Goal: Task Accomplishment & Management: Manage account settings

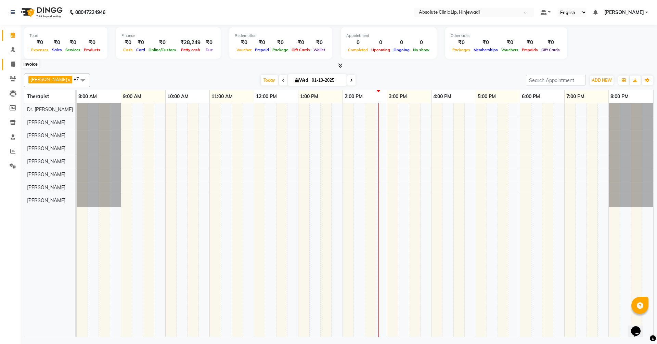
click at [13, 65] on icon at bounding box center [13, 64] width 4 height 5
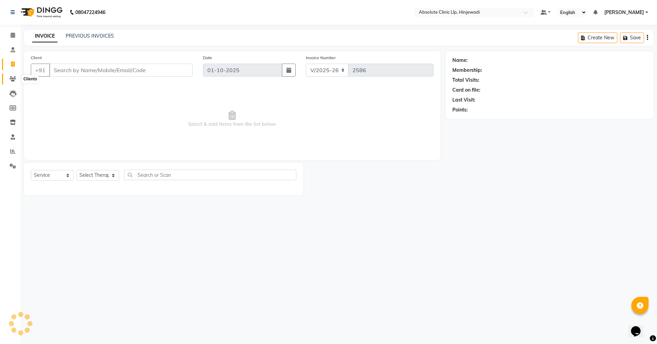
click at [12, 78] on icon at bounding box center [13, 78] width 7 height 5
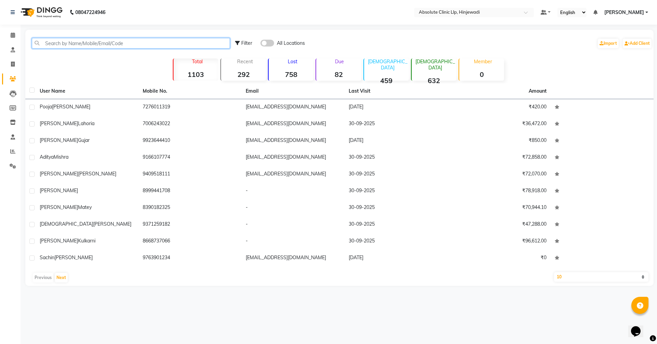
click at [78, 46] on input "text" at bounding box center [131, 43] width 198 height 11
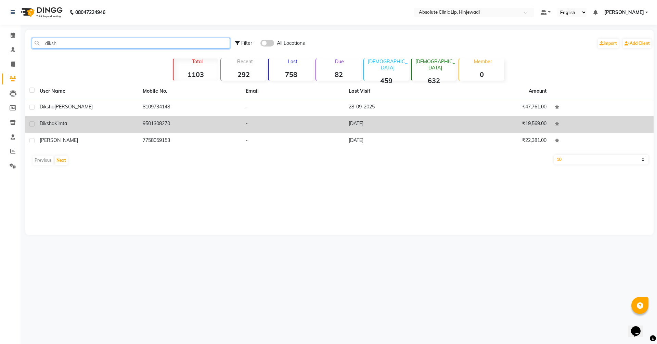
type input "diksh"
click at [67, 120] on span "Kimta" at bounding box center [60, 123] width 13 height 6
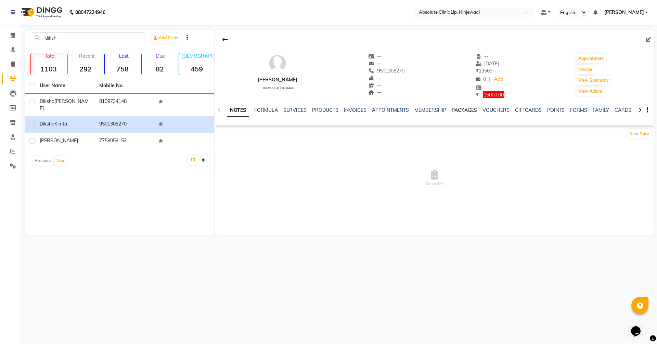
click at [453, 111] on link "PACKAGES" at bounding box center [464, 110] width 25 height 6
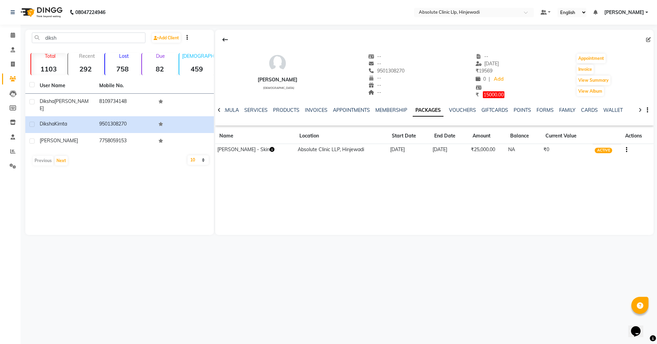
click at [270, 149] on icon "button" at bounding box center [272, 149] width 5 height 5
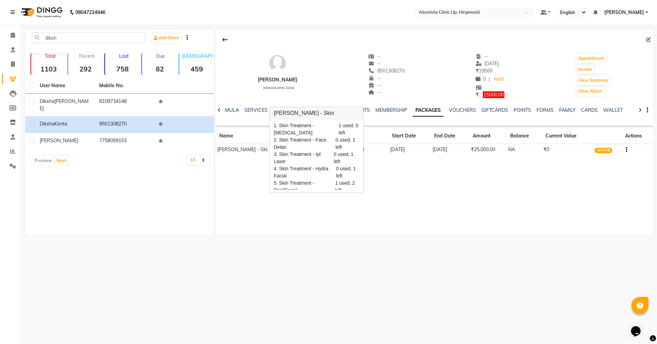
click at [516, 203] on div "[PERSON_NAME] [DEMOGRAPHIC_DATA] -- -- 9501308270 -- -- -- -- [DATE] ₹ 19569 0 …" at bounding box center [434, 132] width 438 height 205
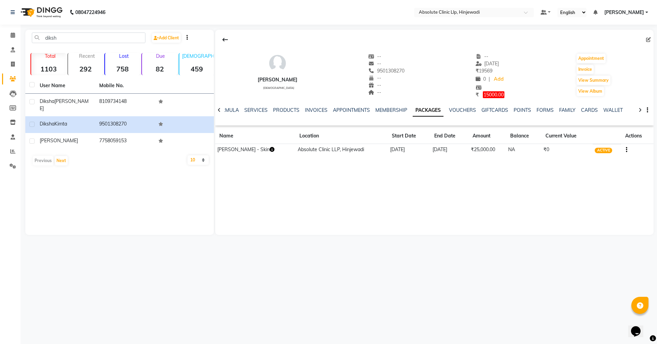
click at [483, 152] on td "₹25,000.00" at bounding box center [487, 150] width 37 height 12
click at [306, 111] on link "INVOICES" at bounding box center [316, 110] width 23 height 6
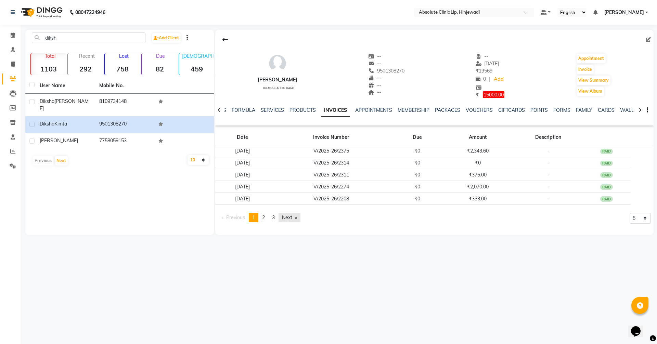
click at [287, 217] on link "Next page" at bounding box center [290, 217] width 22 height 9
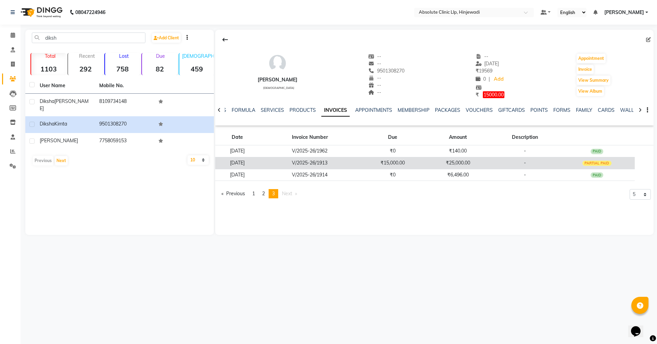
click at [445, 165] on td "₹25,000.00" at bounding box center [457, 163] width 65 height 12
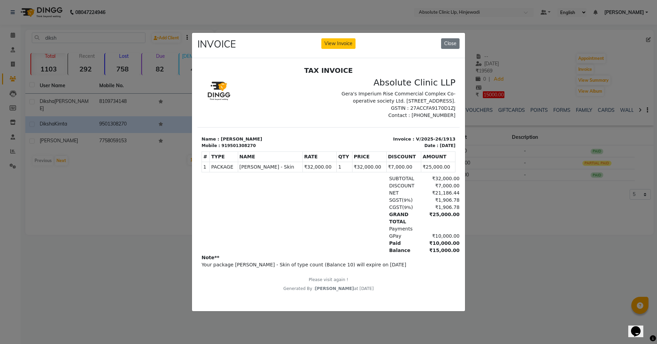
scroll to position [5, 0]
drag, startPoint x: 448, startPoint y: 188, endPoint x: 423, endPoint y: 185, distance: 24.7
click at [423, 182] on div "₹32,000.00" at bounding box center [440, 178] width 37 height 7
drag, startPoint x: 362, startPoint y: 178, endPoint x: 343, endPoint y: 174, distance: 19.9
click at [343, 172] on tr "1 PACKAGE PACKAGE [PERSON_NAME] - Skin ₹32,000.00 1" at bounding box center [329, 167] width 254 height 10
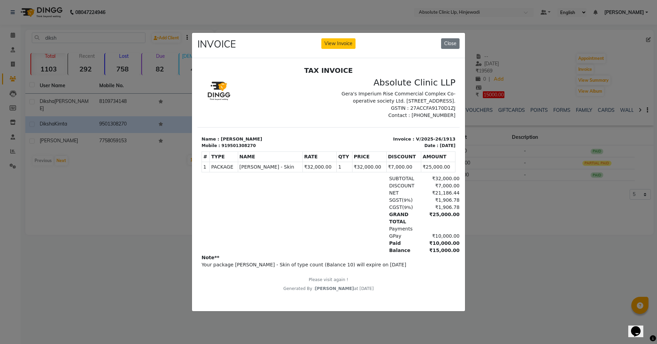
drag, startPoint x: 417, startPoint y: 176, endPoint x: 438, endPoint y: 176, distance: 21.9
click at [438, 172] on td "₹25,000.00" at bounding box center [438, 167] width 34 height 10
click at [486, 277] on ngb-modal-window "INVOICE View Invoice Close" at bounding box center [328, 172] width 657 height 344
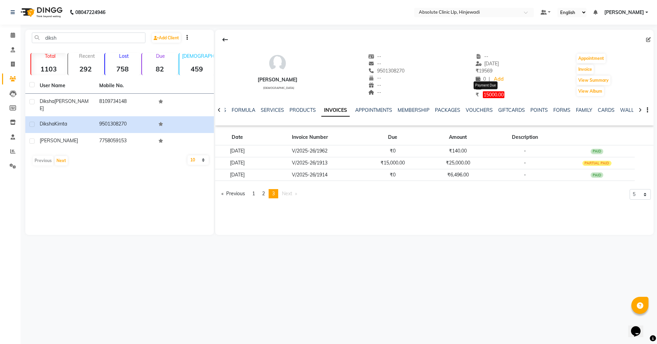
click at [489, 93] on span "15000.00" at bounding box center [494, 94] width 22 height 7
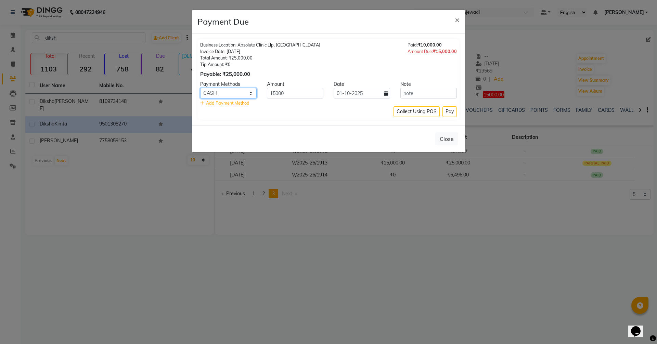
click at [244, 90] on select "CASH Cheque Complimentary BFL GMoney LoanTap SaveIN CARD GPay" at bounding box center [228, 93] width 56 height 11
select select "5"
click at [200, 88] on select "CASH Cheque Complimentary BFL GMoney LoanTap SaveIN CARD GPay" at bounding box center [228, 93] width 56 height 11
drag, startPoint x: 307, startPoint y: 94, endPoint x: 256, endPoint y: 90, distance: 50.5
click at [256, 90] on div "CASH Cheque Complimentary BFL GMoney LoanTap SaveIN CARD GPay 15000 [DATE]" at bounding box center [328, 93] width 267 height 11
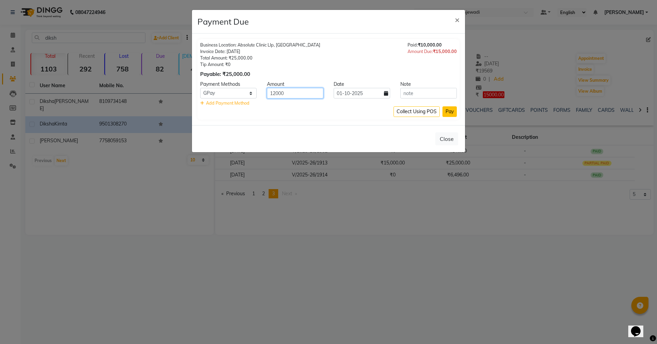
type input "12000"
click at [450, 109] on button "Pay" at bounding box center [450, 111] width 14 height 11
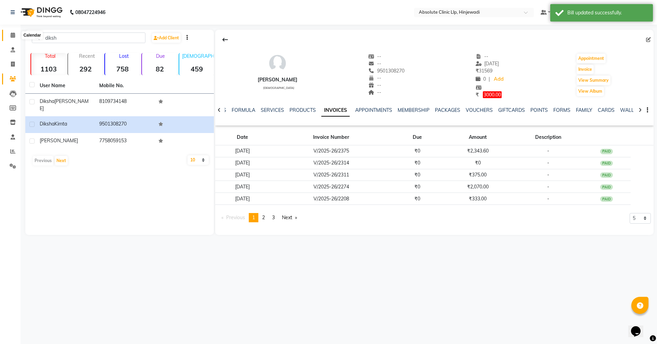
click at [12, 34] on icon at bounding box center [13, 35] width 4 height 5
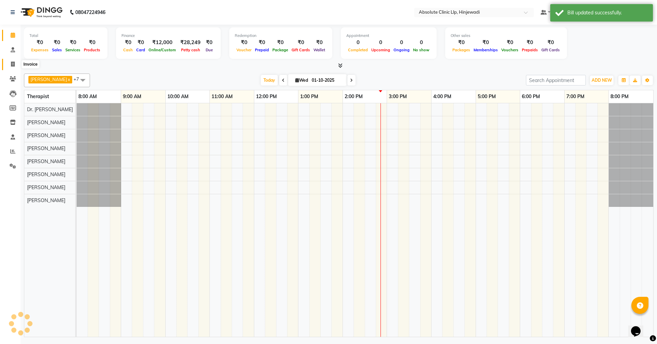
click at [14, 64] on icon at bounding box center [13, 64] width 4 height 5
select select "service"
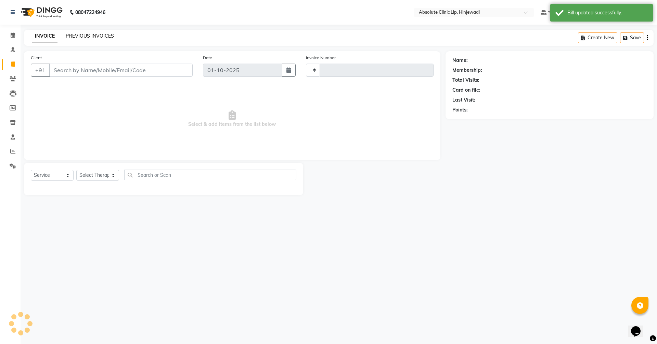
type input "2586"
select select "5113"
click at [84, 37] on link "PREVIOUS INVOICES" at bounding box center [90, 36] width 48 height 6
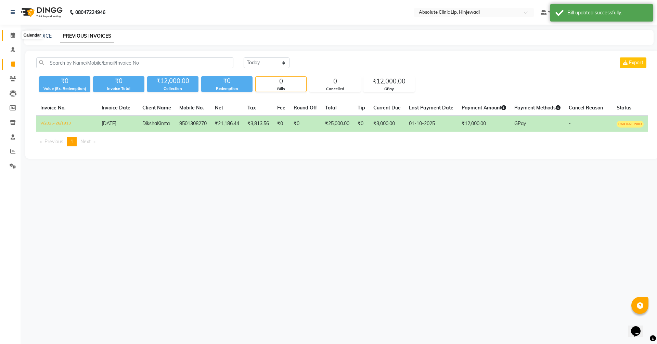
click at [15, 37] on icon at bounding box center [13, 35] width 4 height 5
